Goal: Information Seeking & Learning: Find specific fact

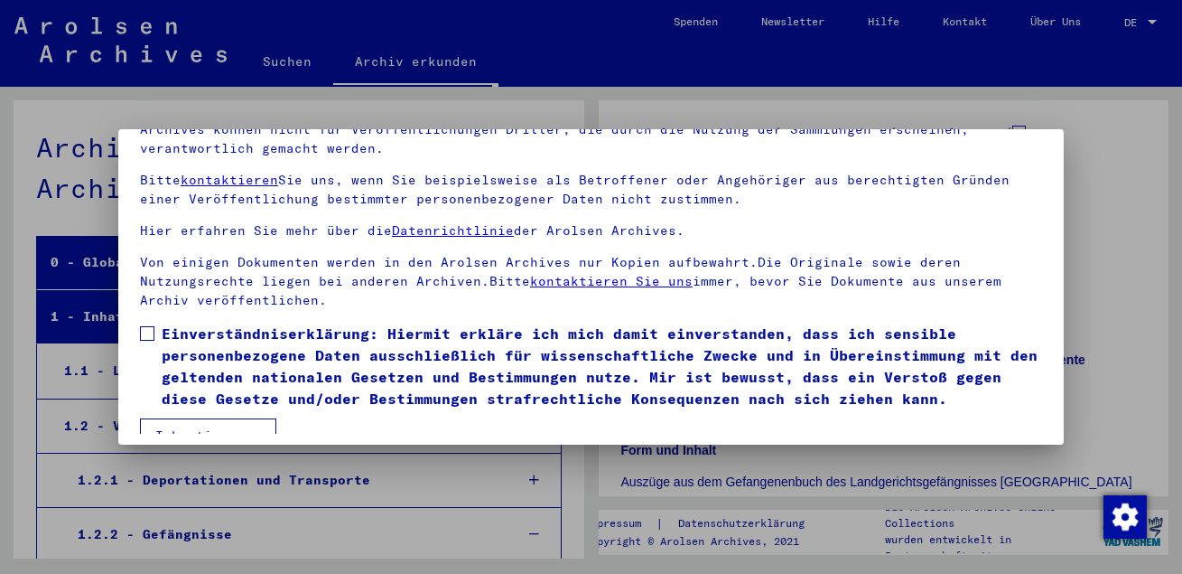
scroll to position [148, 0]
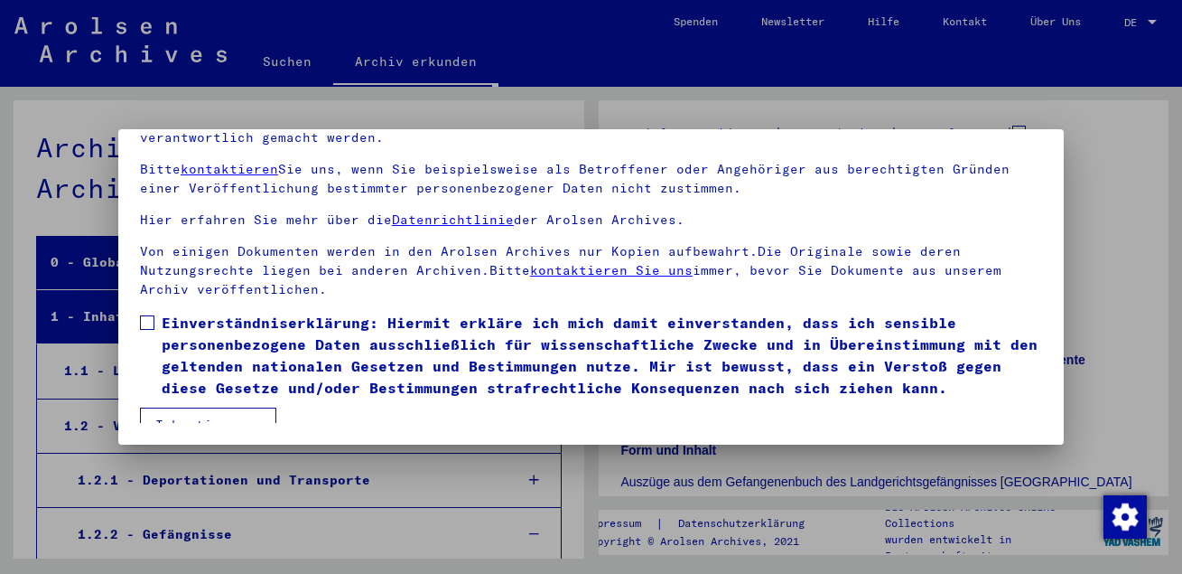
click at [237, 407] on button "Ich stimme zu" at bounding box center [208, 424] width 136 height 34
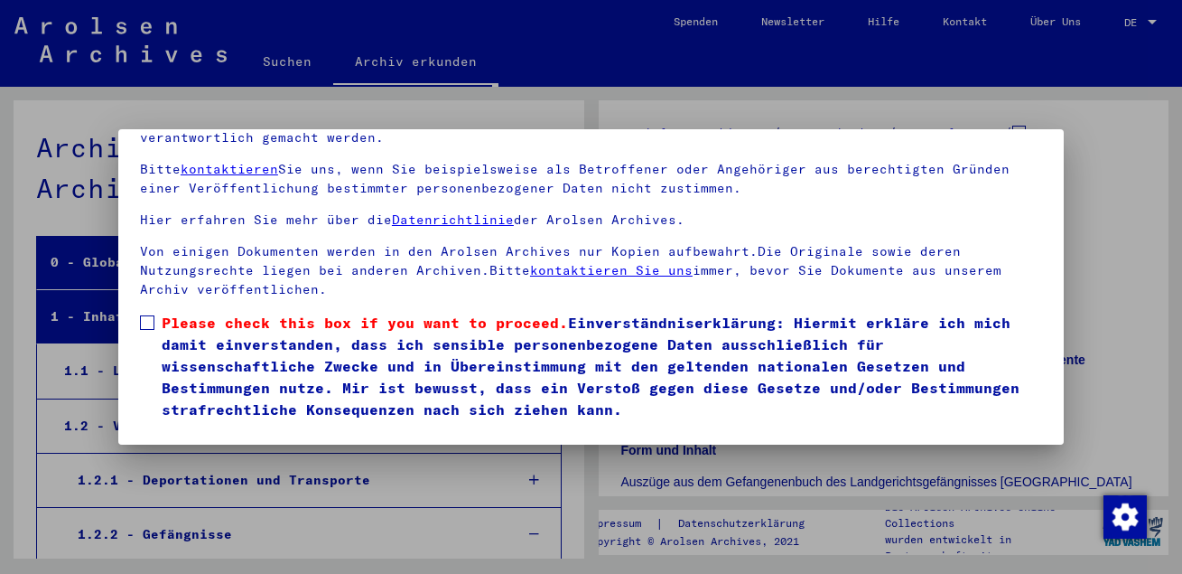
click at [147, 315] on label "Please check this box if you want to proceed. Einverständniserklärung: Hiermit …" at bounding box center [591, 366] width 902 height 108
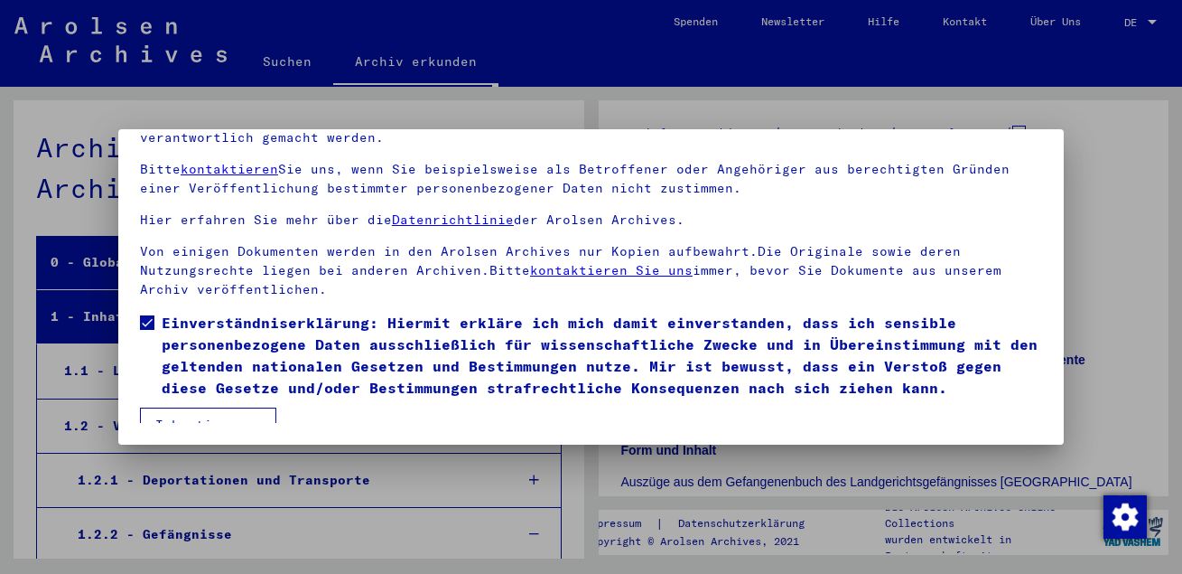
click at [196, 411] on button "Ich stimme zu" at bounding box center [208, 424] width 136 height 34
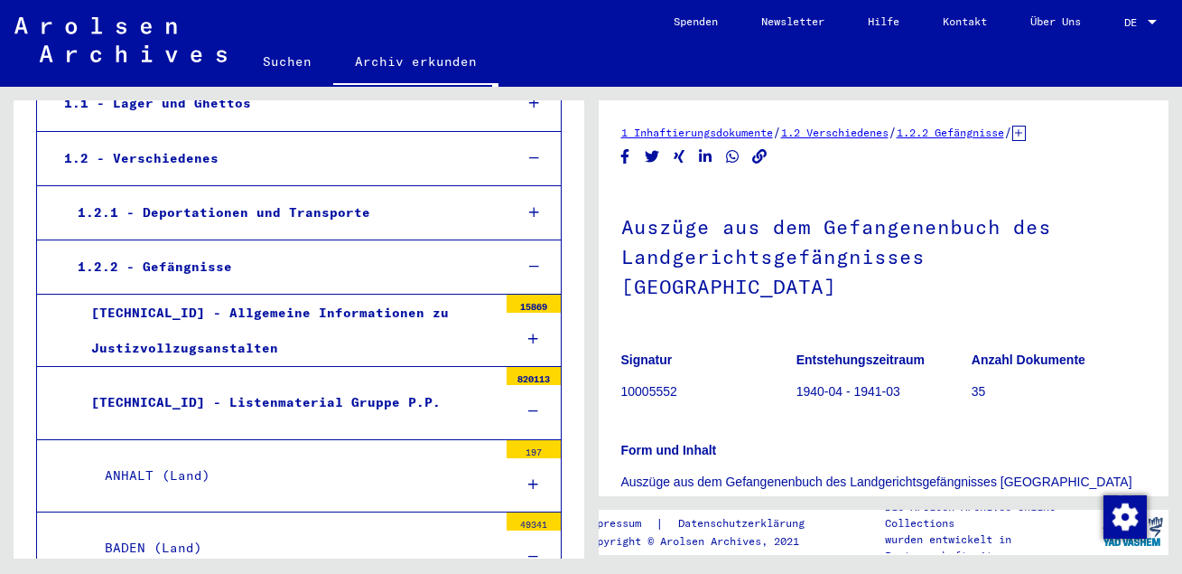
scroll to position [195, 0]
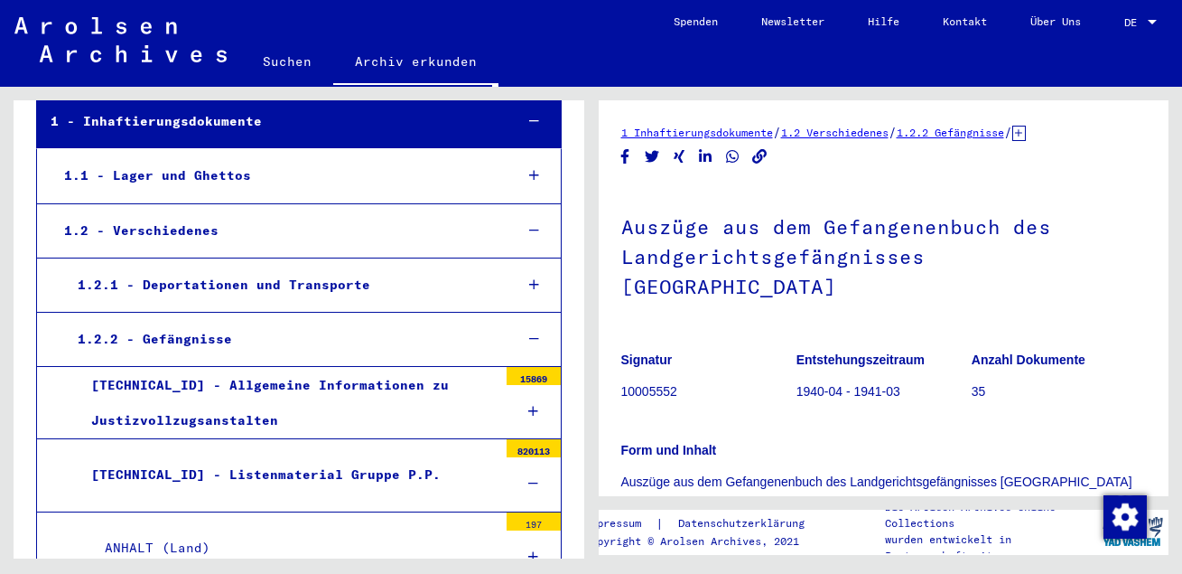
click at [281, 61] on link "Suchen" at bounding box center [287, 61] width 92 height 43
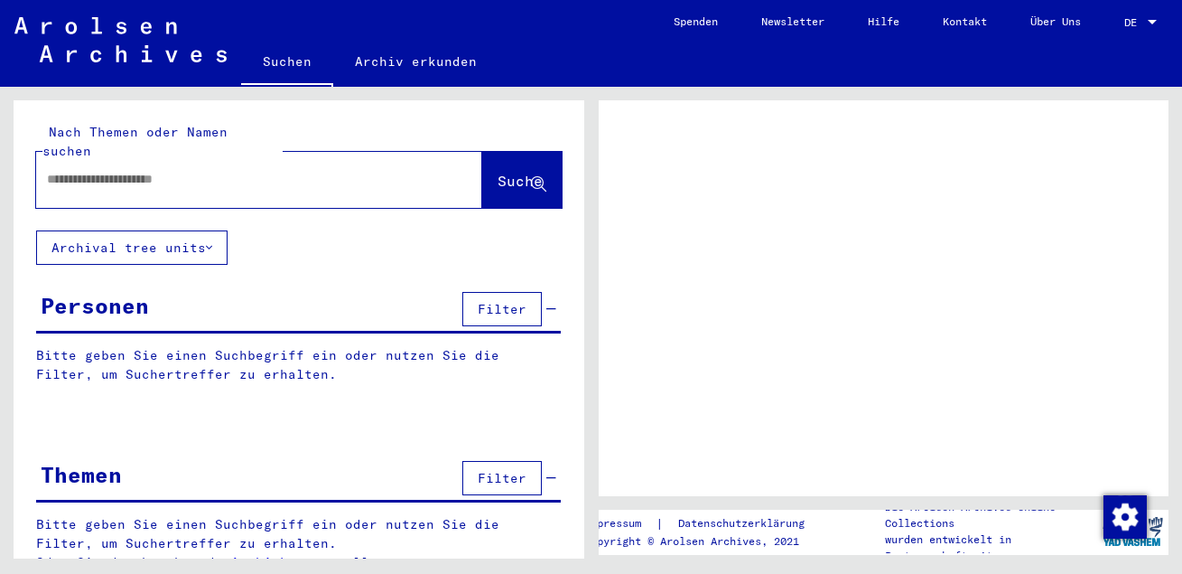
scroll to position [8, 0]
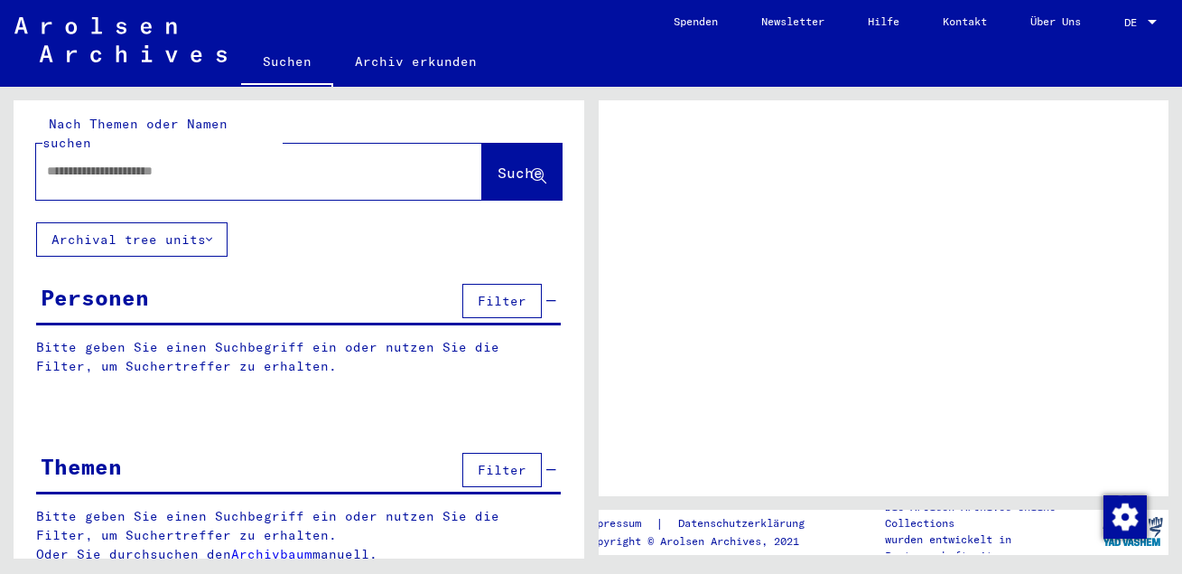
click at [276, 65] on link "Suchen" at bounding box center [287, 63] width 92 height 47
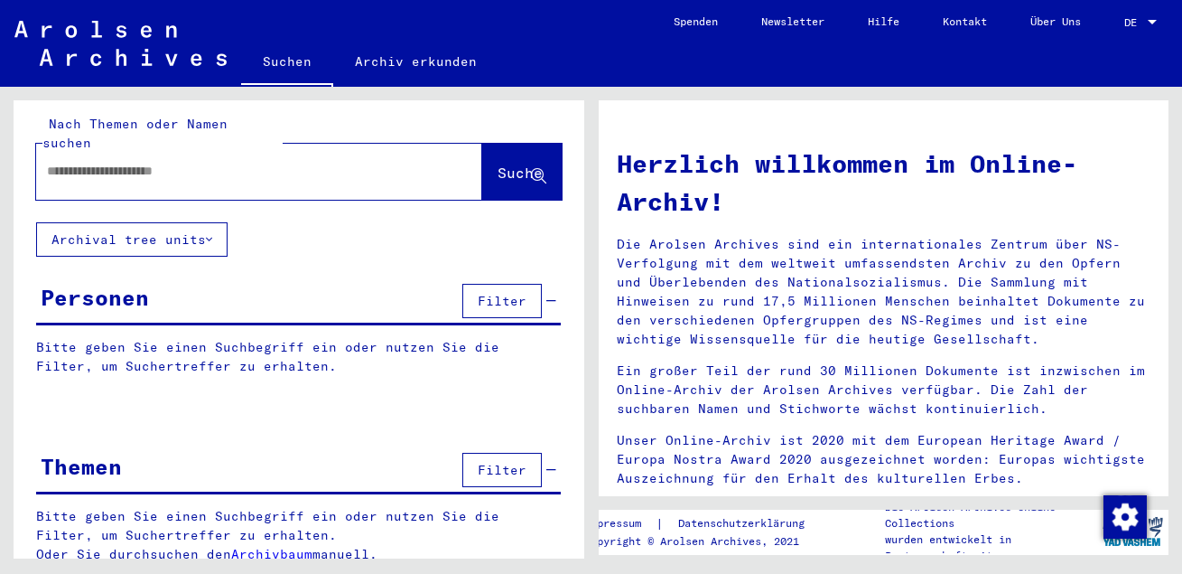
click at [188, 162] on input "text" at bounding box center [237, 171] width 381 height 19
type input "********"
click at [498, 163] on span "Suche" at bounding box center [520, 172] width 45 height 18
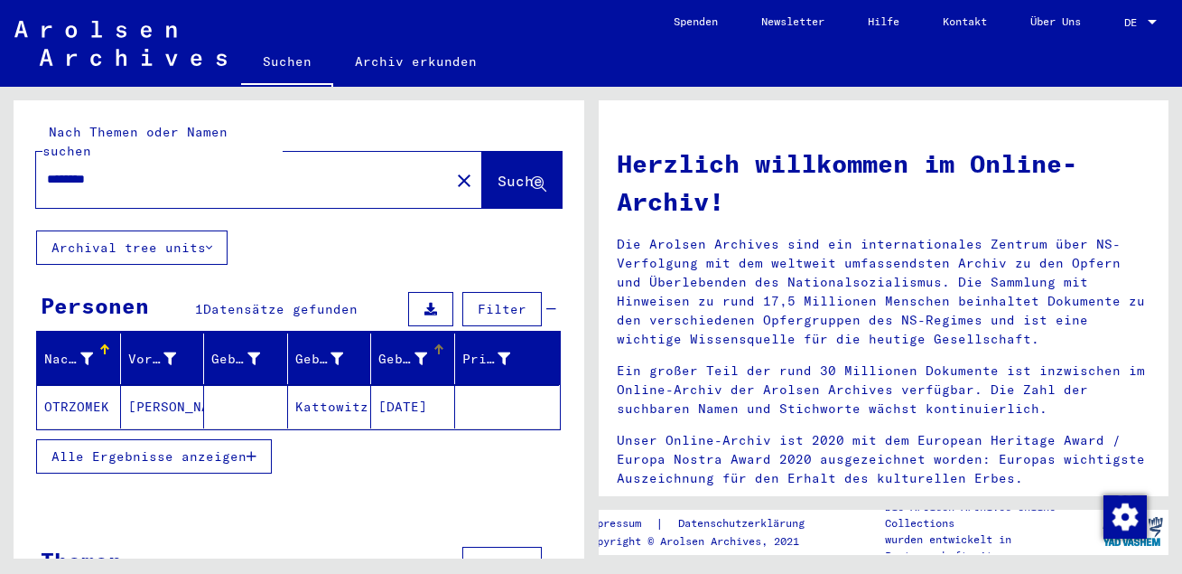
scroll to position [45, 0]
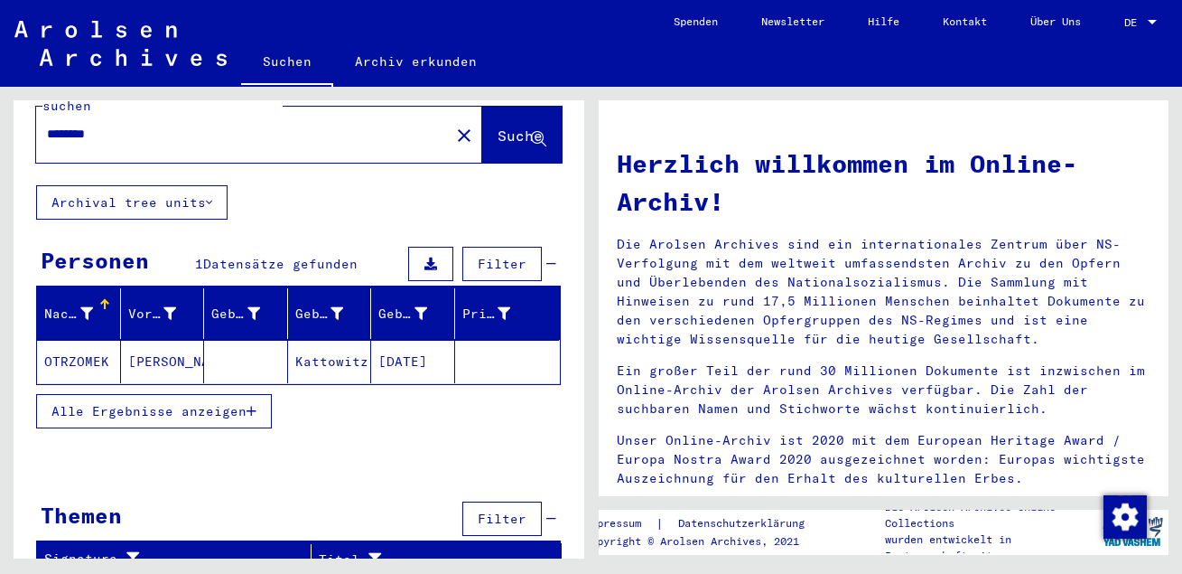
click at [88, 340] on mat-cell "OTRZOMEK" at bounding box center [79, 361] width 84 height 43
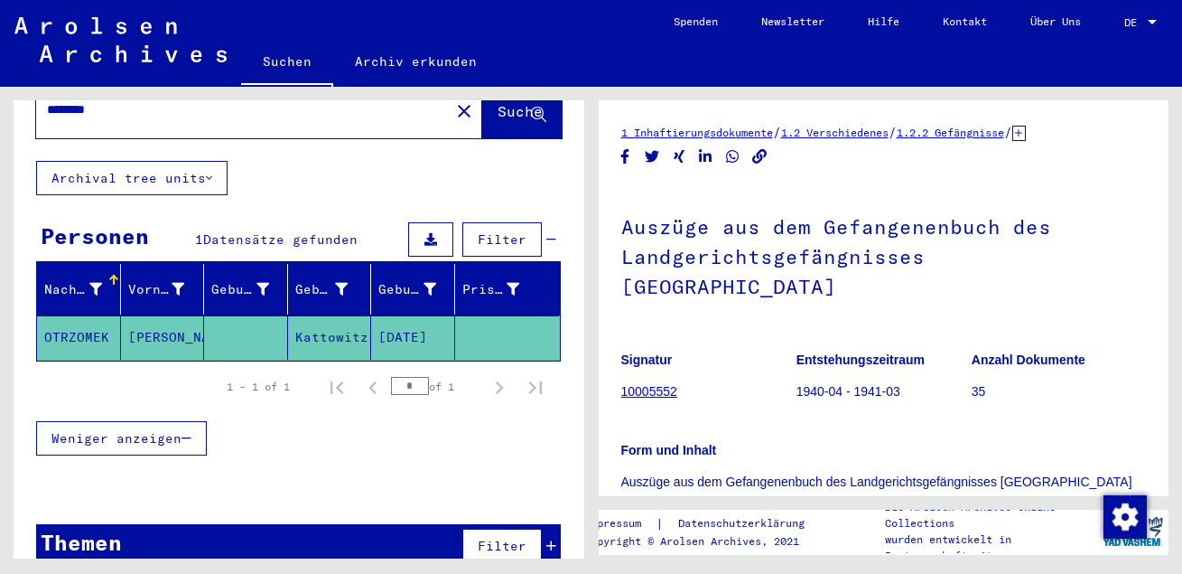
scroll to position [82, 0]
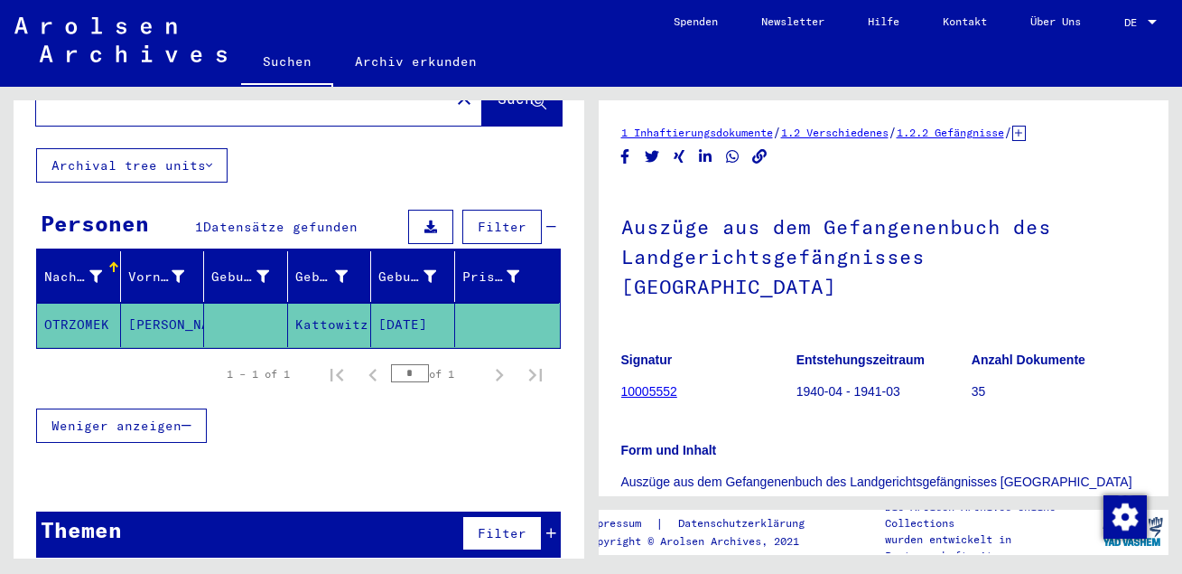
click at [62, 309] on mat-cell "OTRZOMEK" at bounding box center [79, 325] width 84 height 44
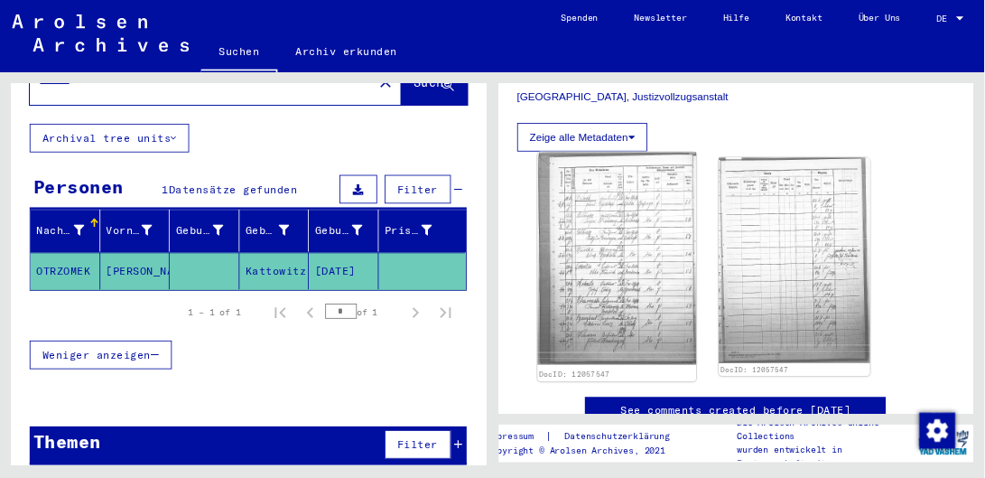
scroll to position [488, 0]
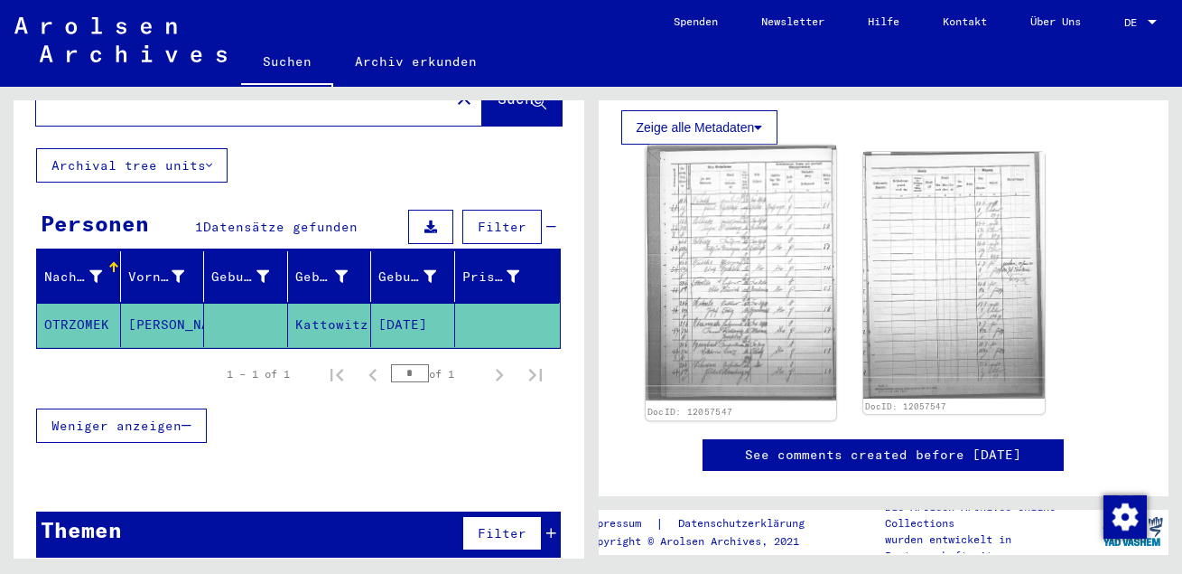
click at [771, 265] on img at bounding box center [740, 272] width 191 height 255
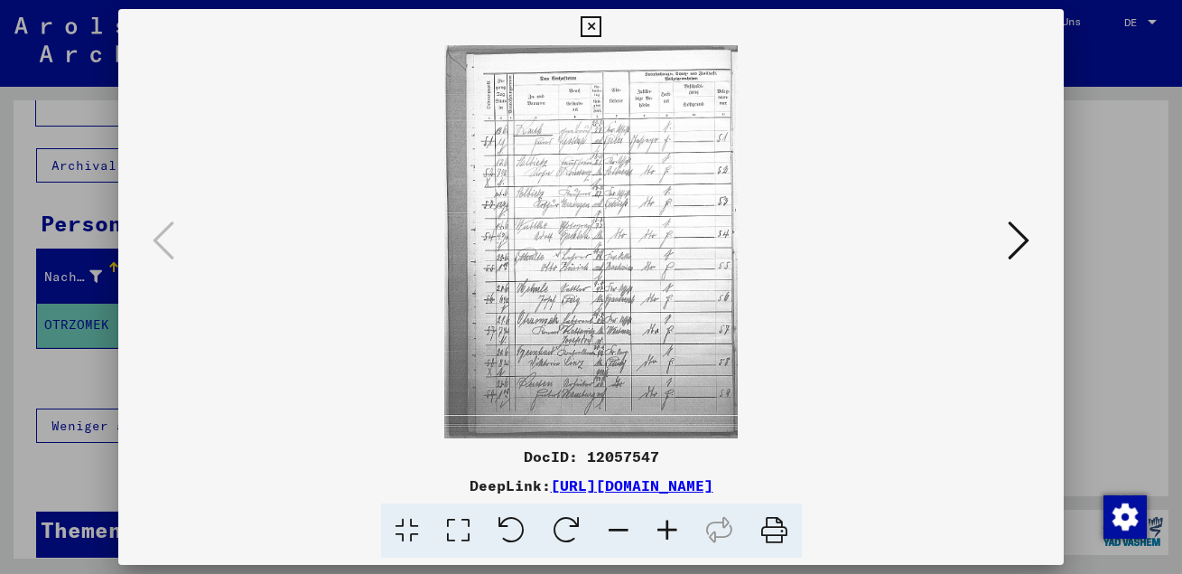
click at [517, 235] on img at bounding box center [591, 241] width 823 height 393
click at [565, 341] on img at bounding box center [591, 241] width 823 height 393
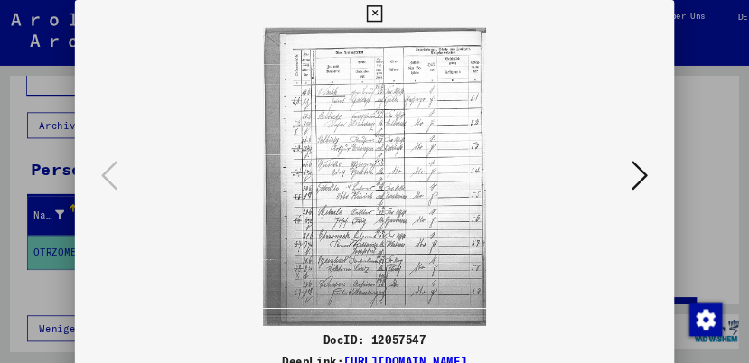
scroll to position [556, 0]
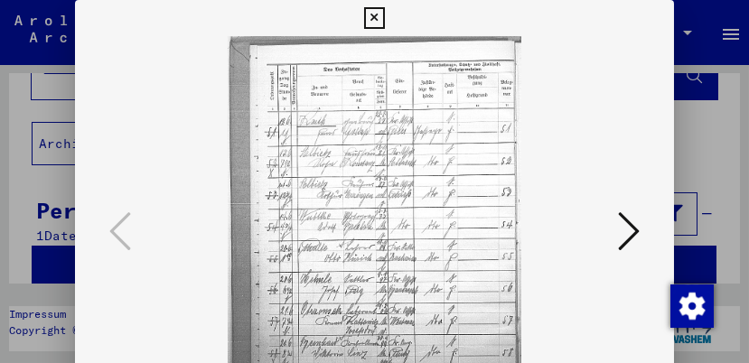
click at [630, 232] on icon at bounding box center [629, 231] width 22 height 43
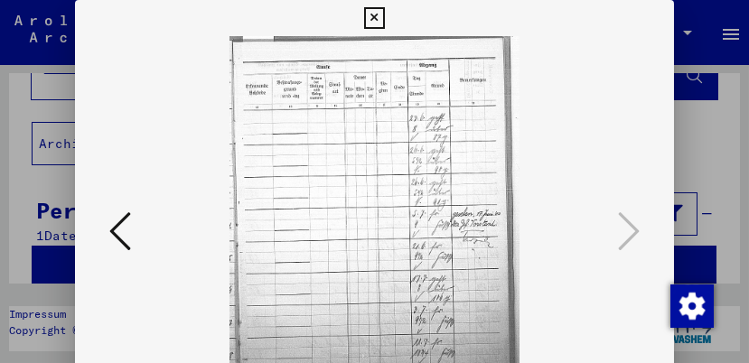
click at [113, 239] on icon at bounding box center [120, 231] width 22 height 43
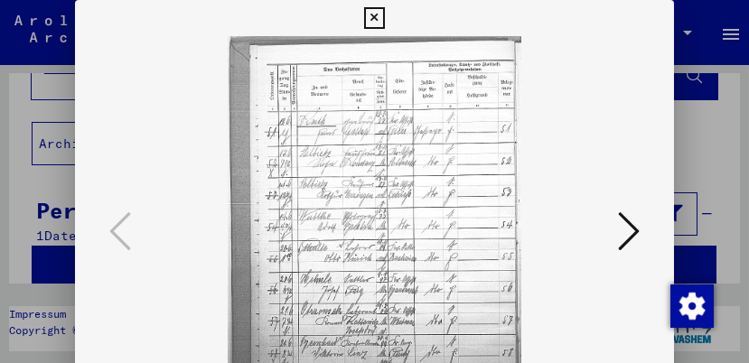
click at [628, 240] on icon at bounding box center [629, 231] width 22 height 43
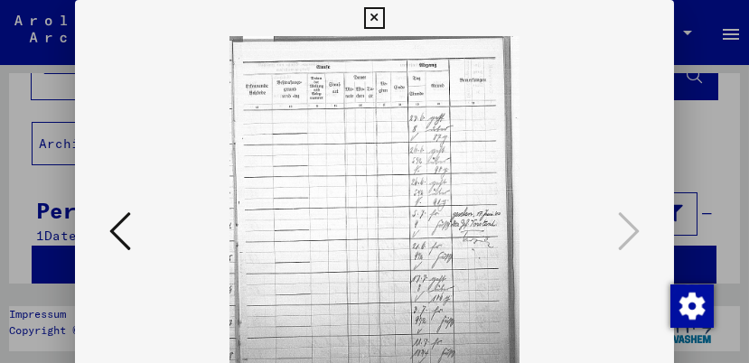
click at [385, 18] on icon at bounding box center [374, 18] width 21 height 22
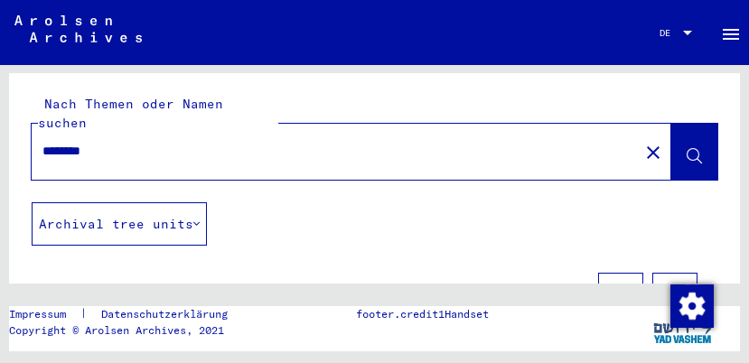
scroll to position [0, 0]
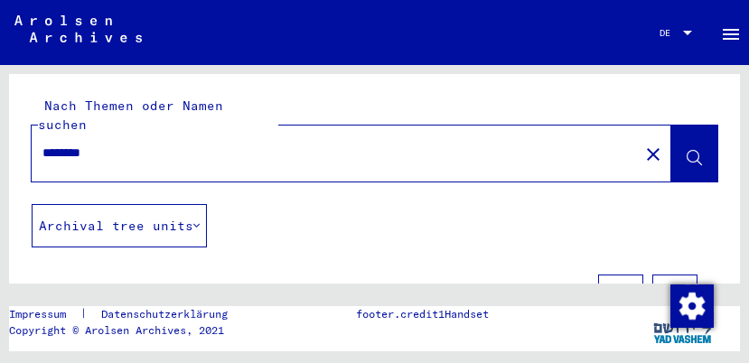
click at [137, 207] on button "Archival tree units" at bounding box center [119, 225] width 175 height 43
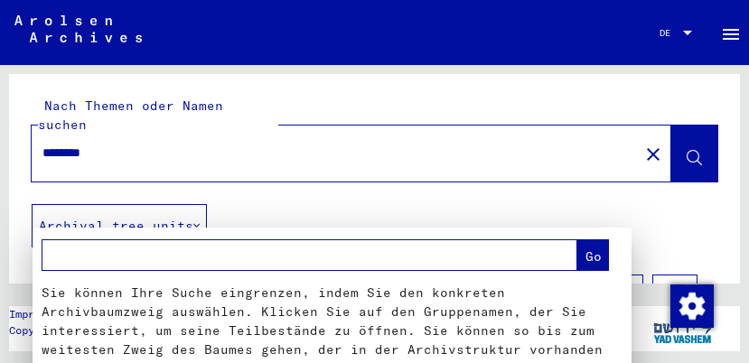
click at [257, 227] on div at bounding box center [374, 181] width 749 height 363
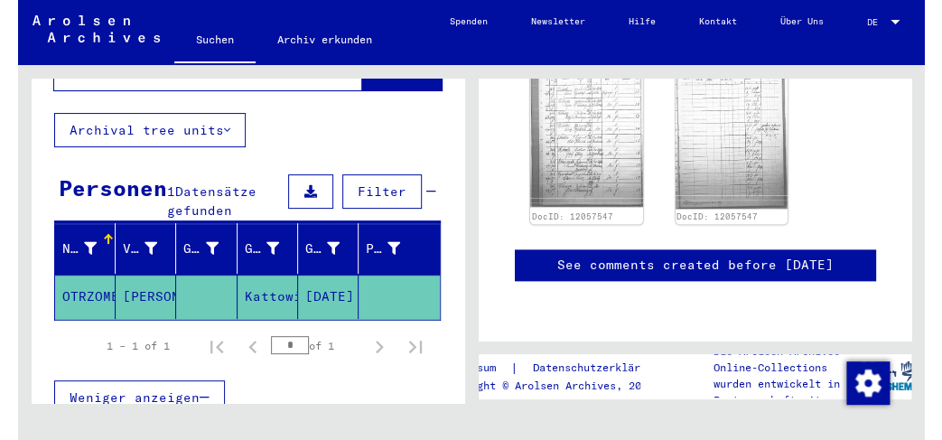
scroll to position [1305, 0]
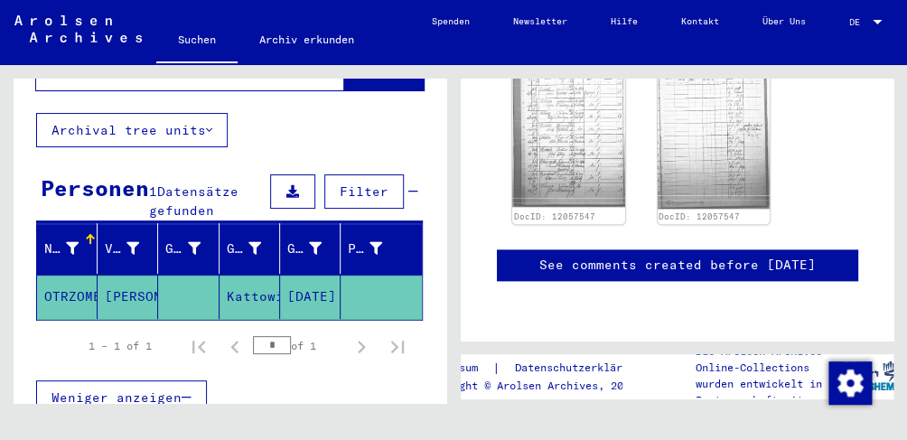
click at [296, 185] on icon at bounding box center [292, 191] width 13 height 13
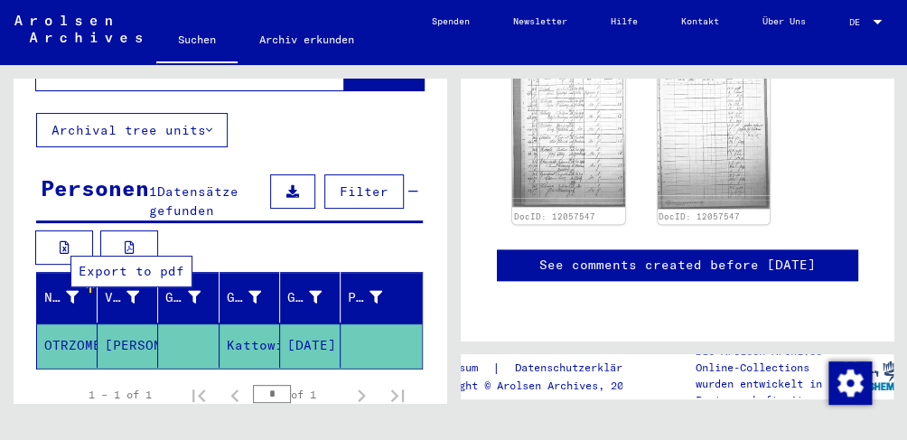
click at [127, 230] on button at bounding box center [129, 247] width 58 height 34
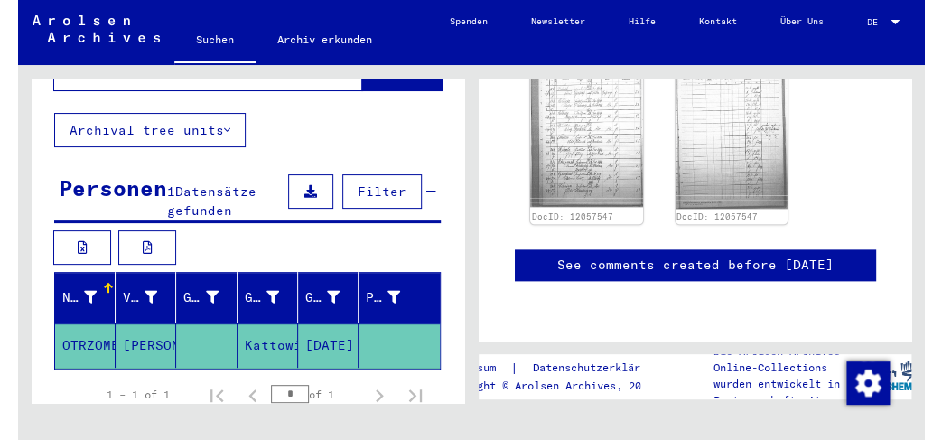
scroll to position [1285, 0]
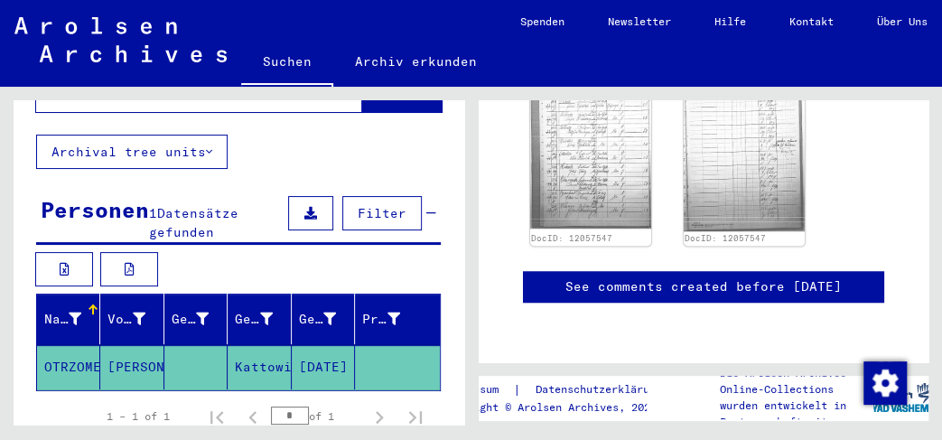
click at [490, 19] on mat-toolbar "Suchen Archiv erkunden Detailfragen/-infos zu den Dokumenten? Stelle hier einen…" at bounding box center [471, 43] width 942 height 87
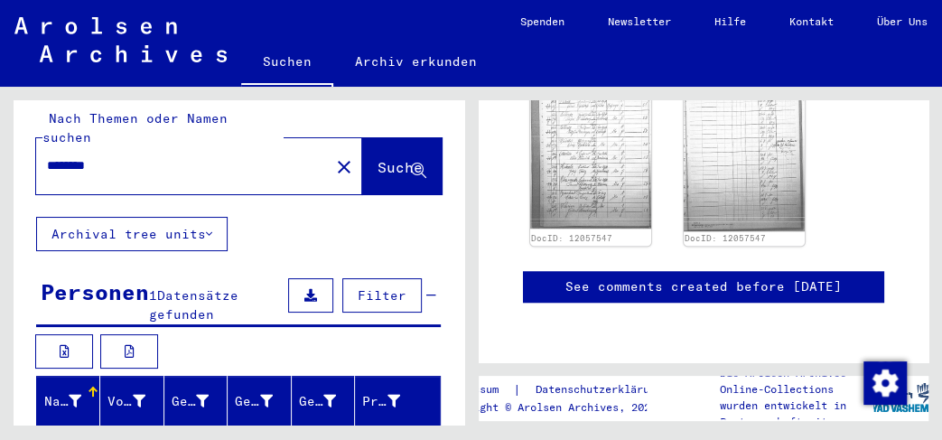
scroll to position [0, 0]
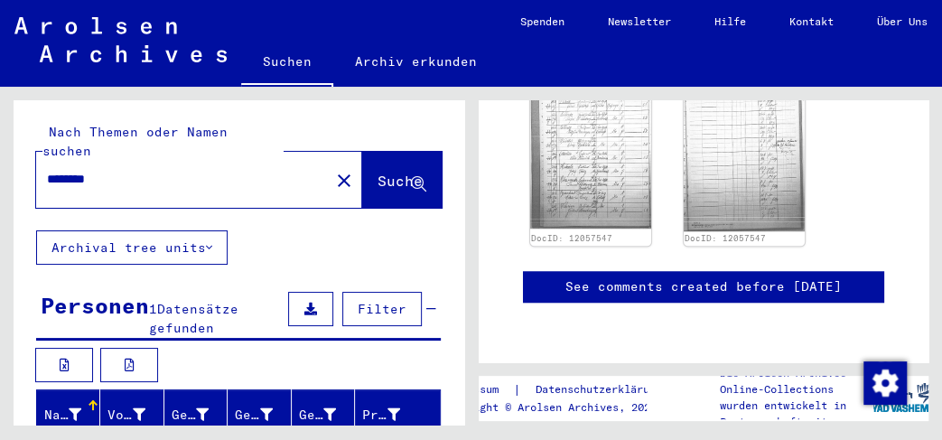
click at [416, 61] on link "Archiv erkunden" at bounding box center [415, 61] width 165 height 43
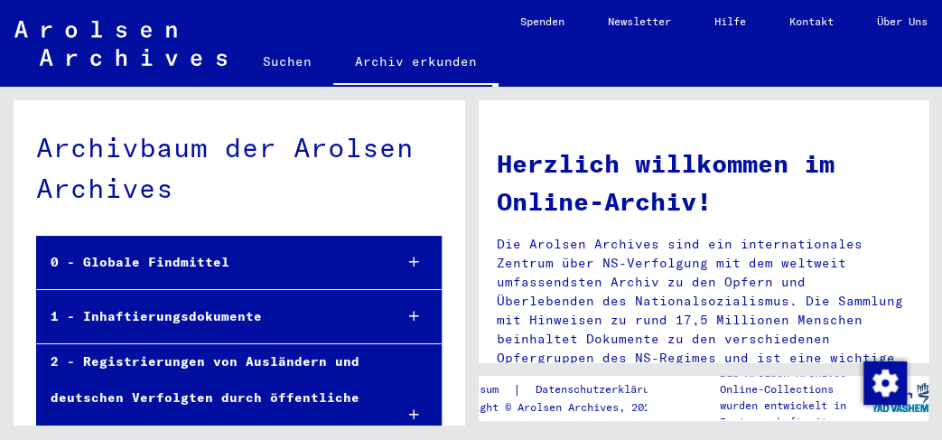
click at [297, 66] on link "Suchen" at bounding box center [287, 61] width 92 height 43
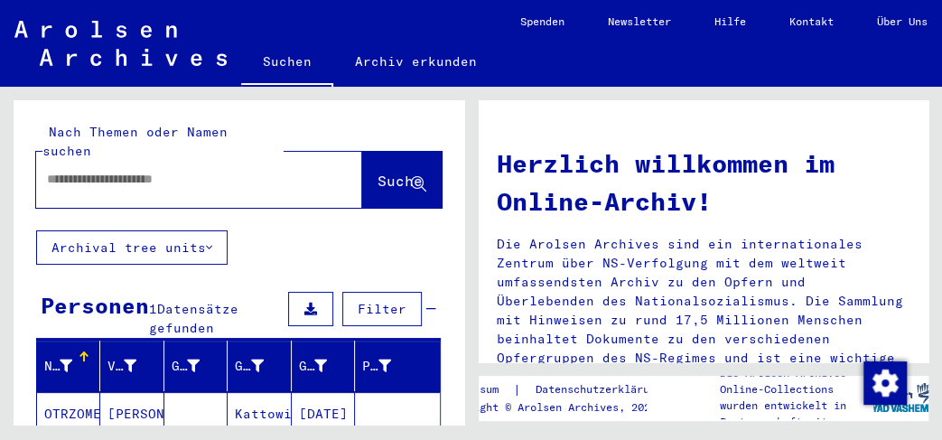
click at [155, 170] on input "text" at bounding box center [177, 179] width 261 height 19
click at [80, 392] on mat-cell "OTRZOMEK" at bounding box center [68, 413] width 63 height 43
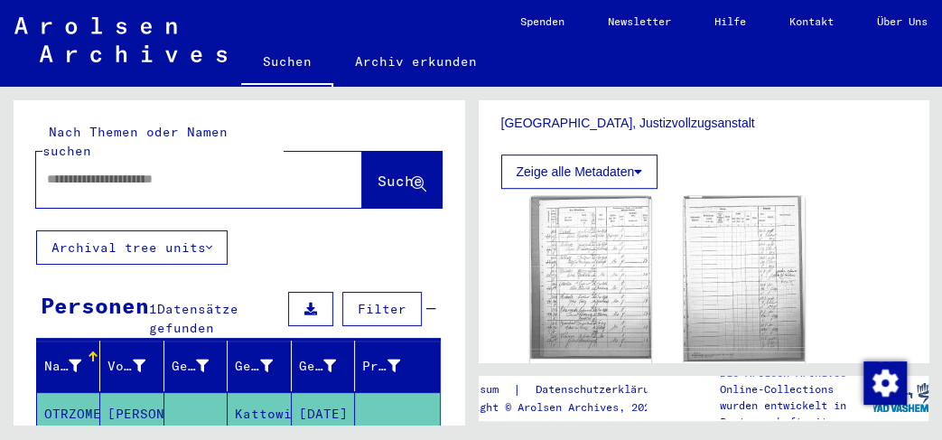
scroll to position [478, 0]
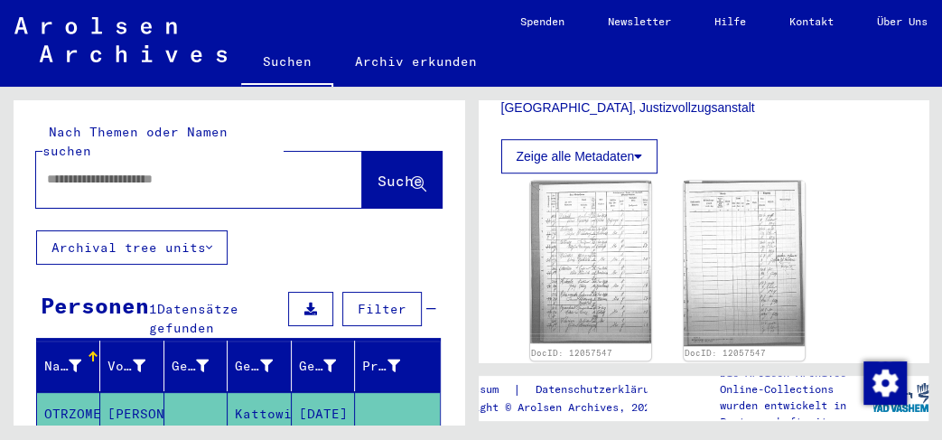
click at [637, 173] on button "Zeige alle Metadaten" at bounding box center [579, 156] width 157 height 34
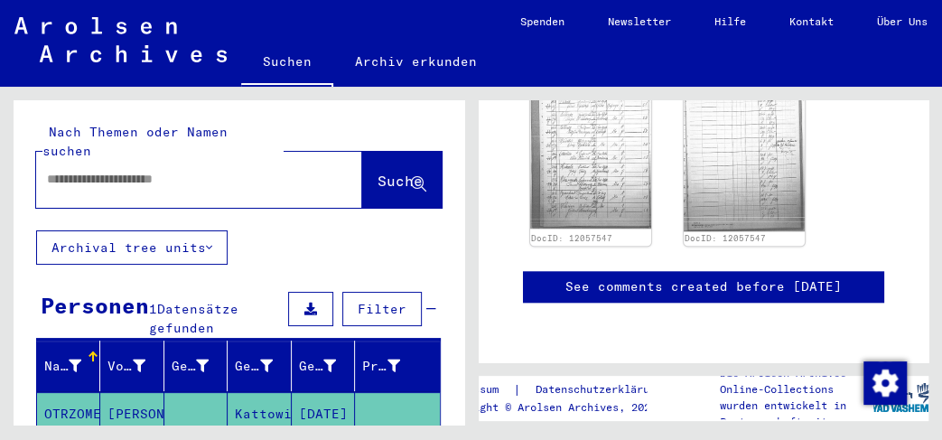
scroll to position [764, 0]
click at [592, 182] on img at bounding box center [590, 146] width 127 height 171
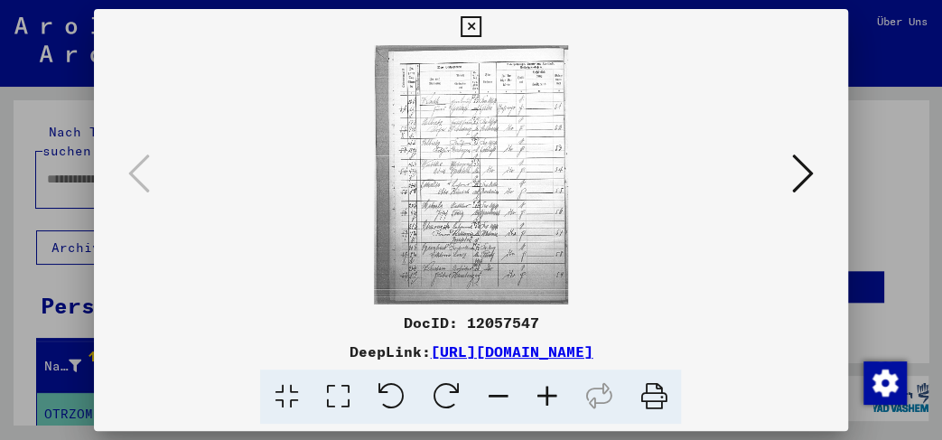
click at [481, 31] on icon at bounding box center [471, 27] width 21 height 22
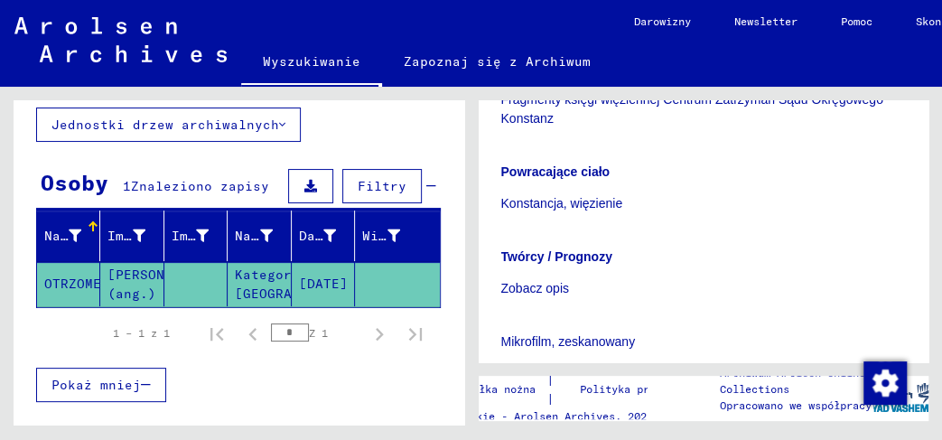
scroll to position [478, 0]
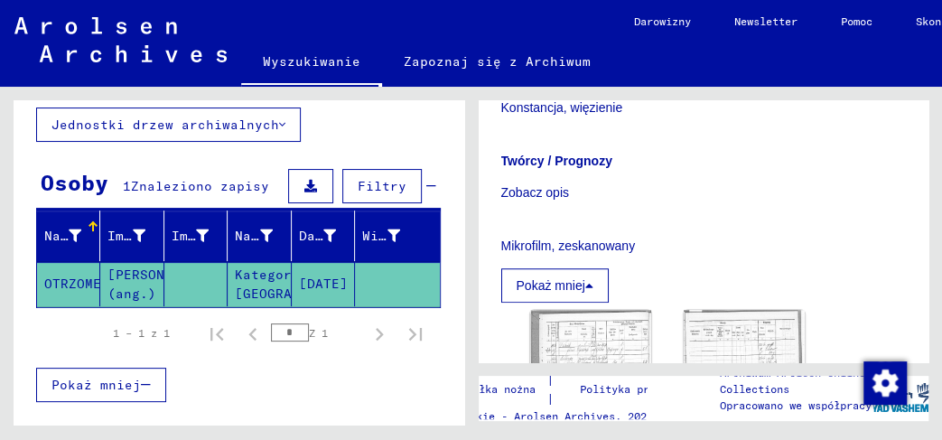
drag, startPoint x: 508, startPoint y: 210, endPoint x: 563, endPoint y: 210, distance: 55.1
click at [563, 202] on p "Zobacz opis" at bounding box center [704, 192] width 406 height 19
click at [673, 194] on div "Twórcy / Prognozy Zobacz opis" at bounding box center [704, 166] width 406 height 72
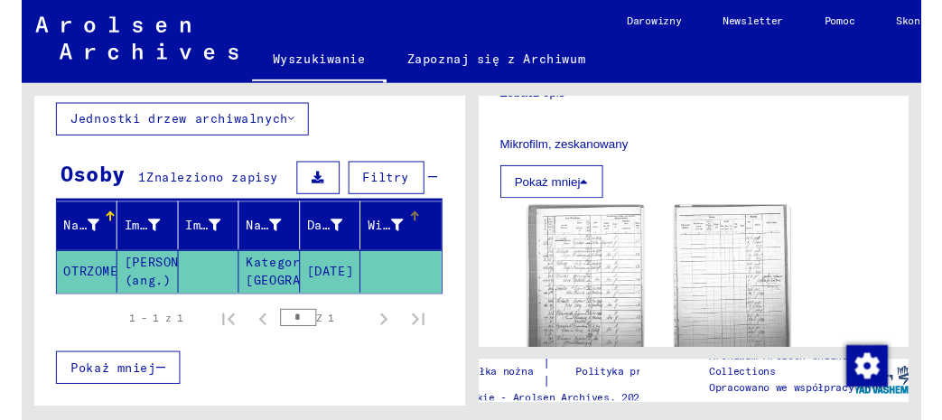
scroll to position [211, 0]
